Goal: Task Accomplishment & Management: Complete application form

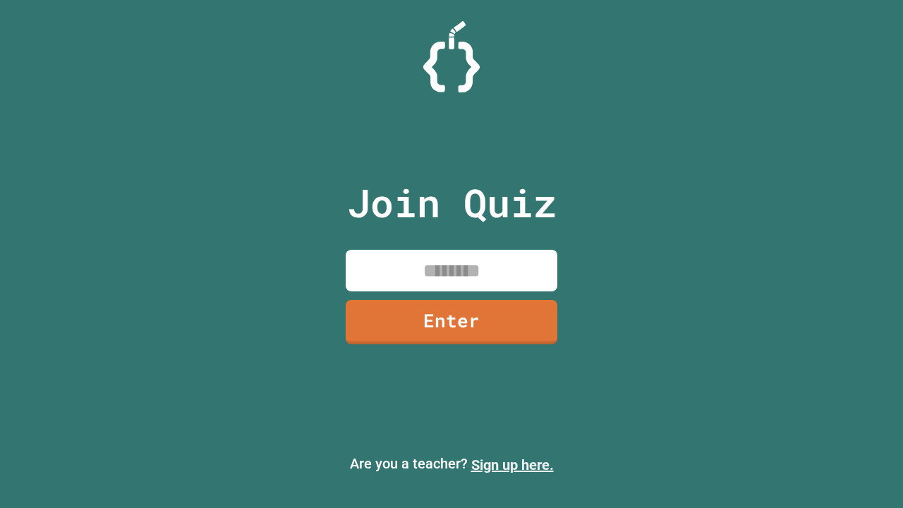
click at [512, 465] on link "Sign up here." at bounding box center [512, 464] width 82 height 17
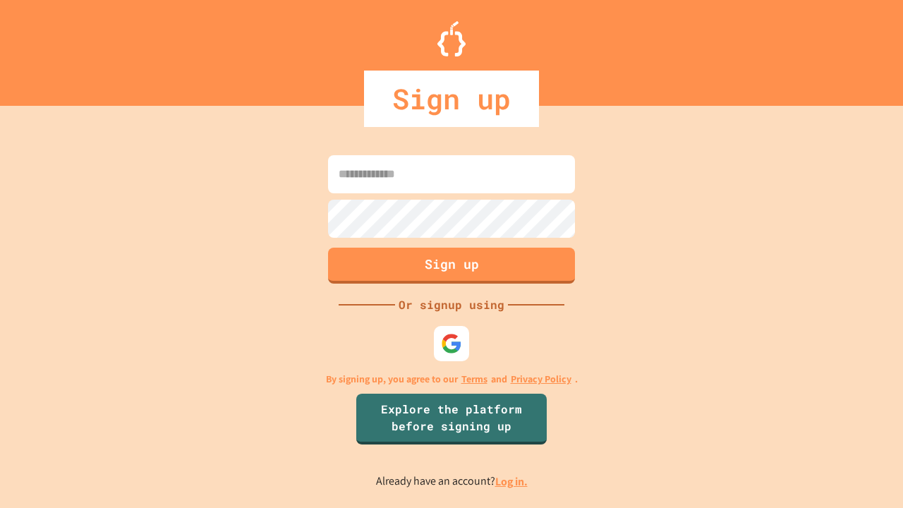
click at [512, 481] on link "Log in." at bounding box center [511, 481] width 32 height 15
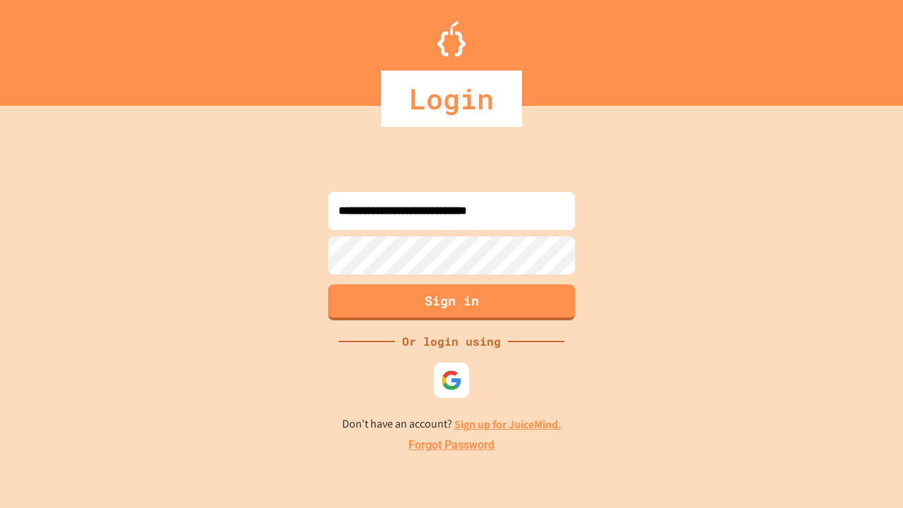
type input "**********"
